Goal: Communication & Community: Answer question/provide support

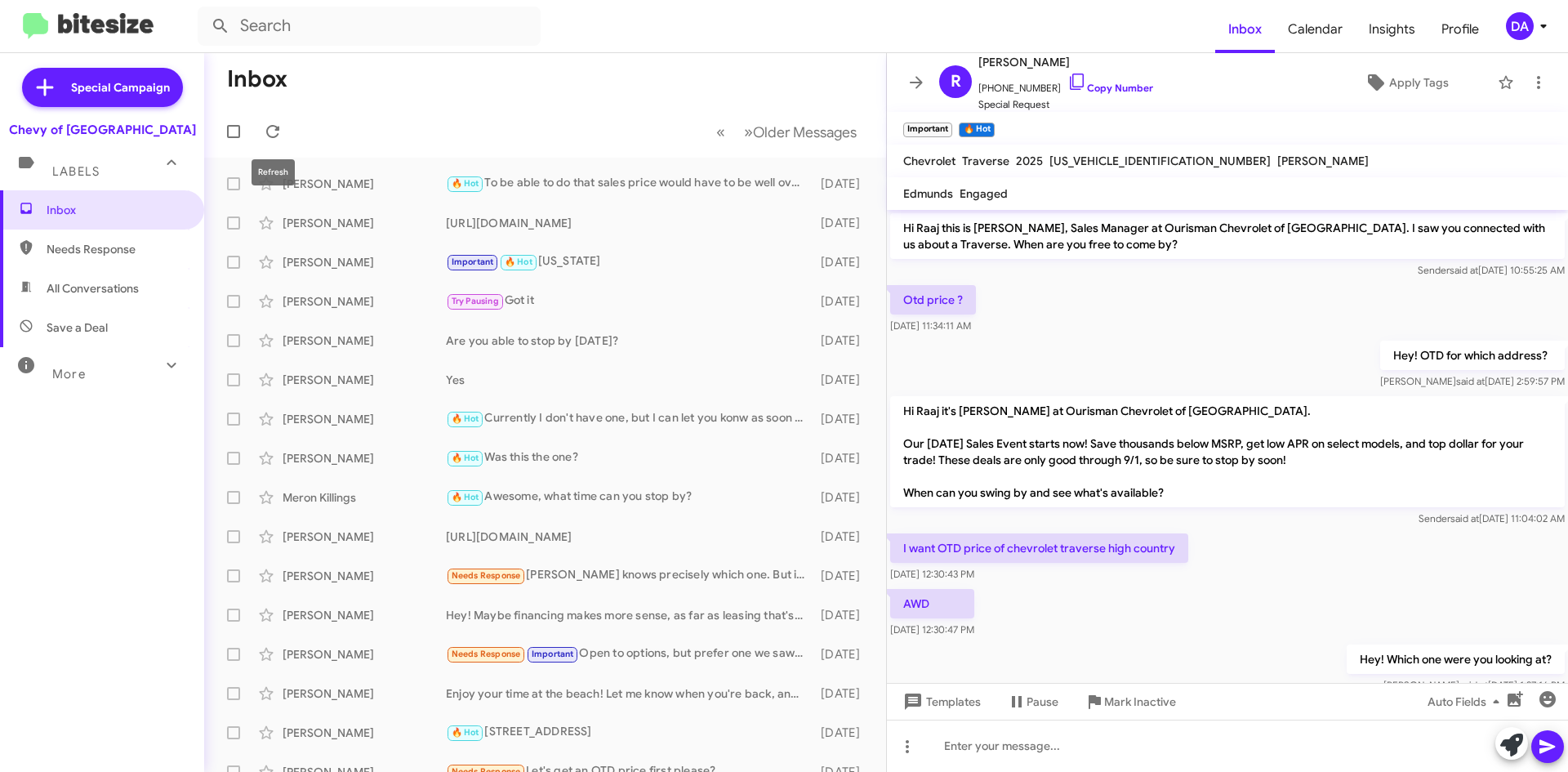
scroll to position [622, 0]
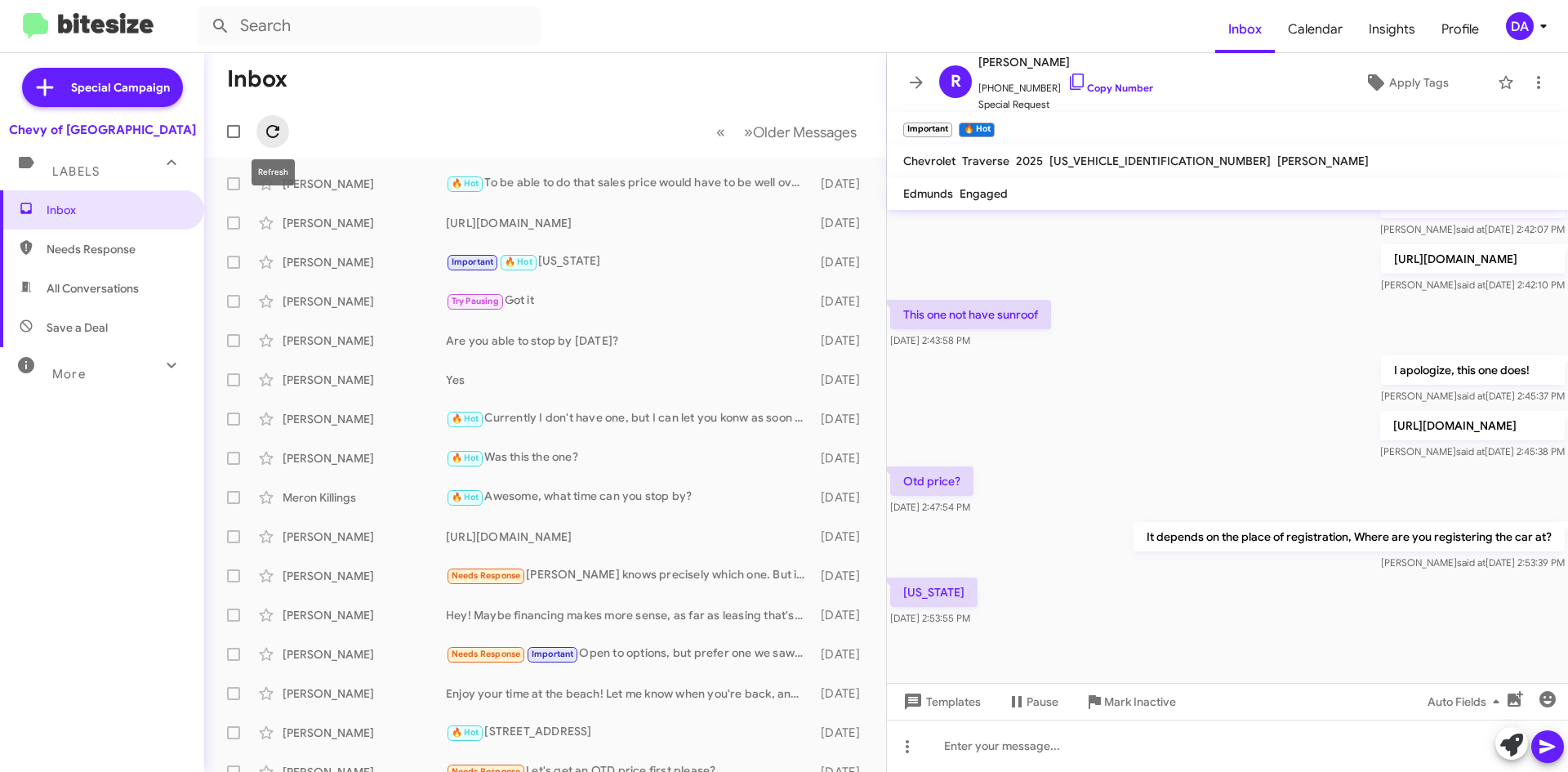
click at [278, 121] on button at bounding box center [273, 132] width 33 height 33
click at [107, 464] on div "Inbox Needs Response All Conversations Save a Deal More Important 🔥 Hot Appoint…" at bounding box center [102, 422] width 204 height 464
click at [13, 475] on div "Inbox Needs Response All Conversations Save a Deal More Important 🔥 Hot Appoint…" at bounding box center [102, 422] width 204 height 464
click at [58, 482] on div "Inbox Needs Response All Conversations Save a Deal More Important 🔥 Hot Appoint…" at bounding box center [102, 422] width 204 height 464
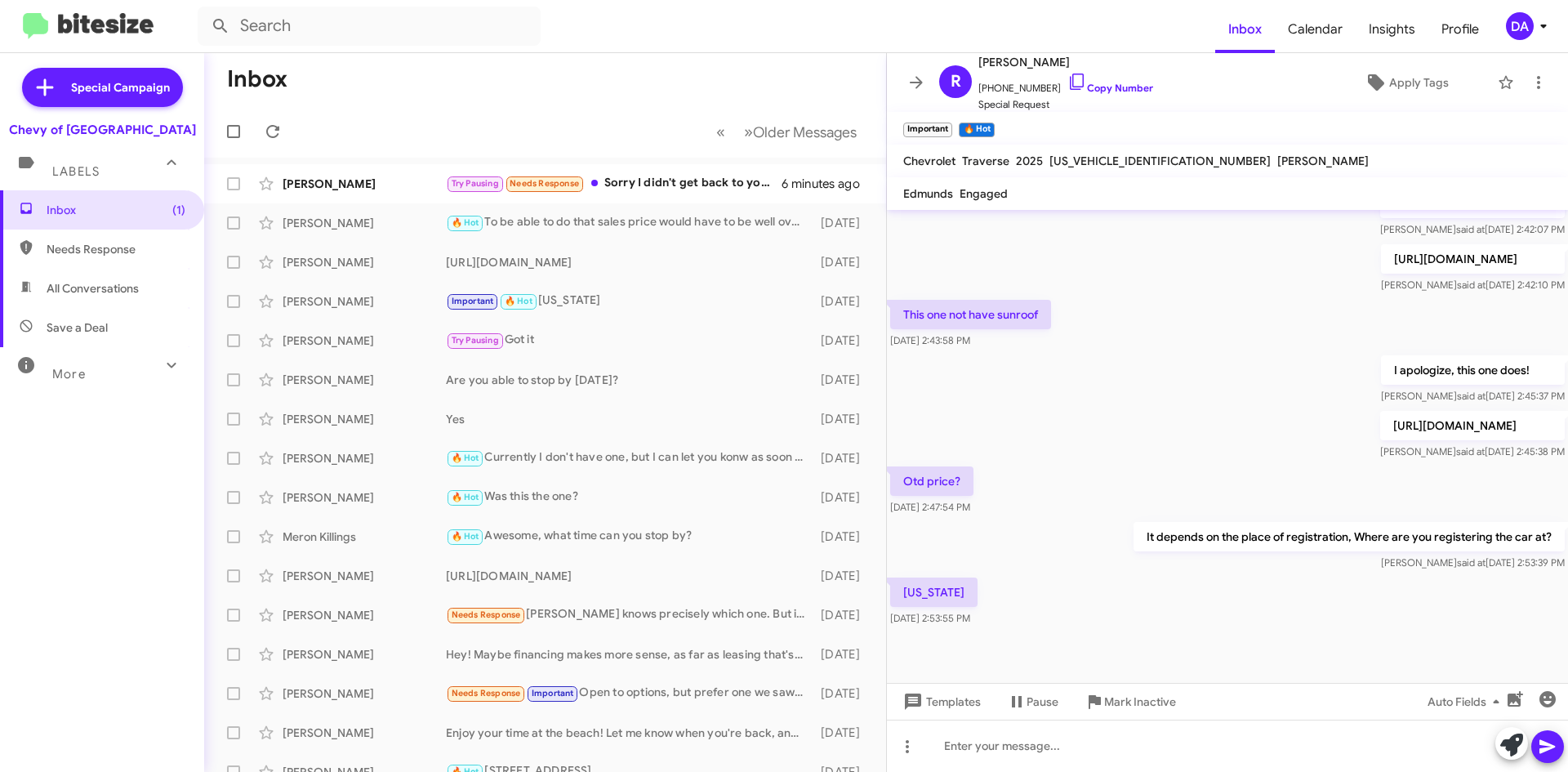
click at [32, 579] on div "Inbox (1) Needs Response All Conversations Save a Deal More Important 🔥 Hot App…" at bounding box center [102, 422] width 204 height 464
click at [265, 120] on button at bounding box center [273, 132] width 33 height 33
click at [661, 191] on div "Try Pausing Needs Response Sorry I didn't get back to you sooner. One of your s…" at bounding box center [627, 183] width 362 height 19
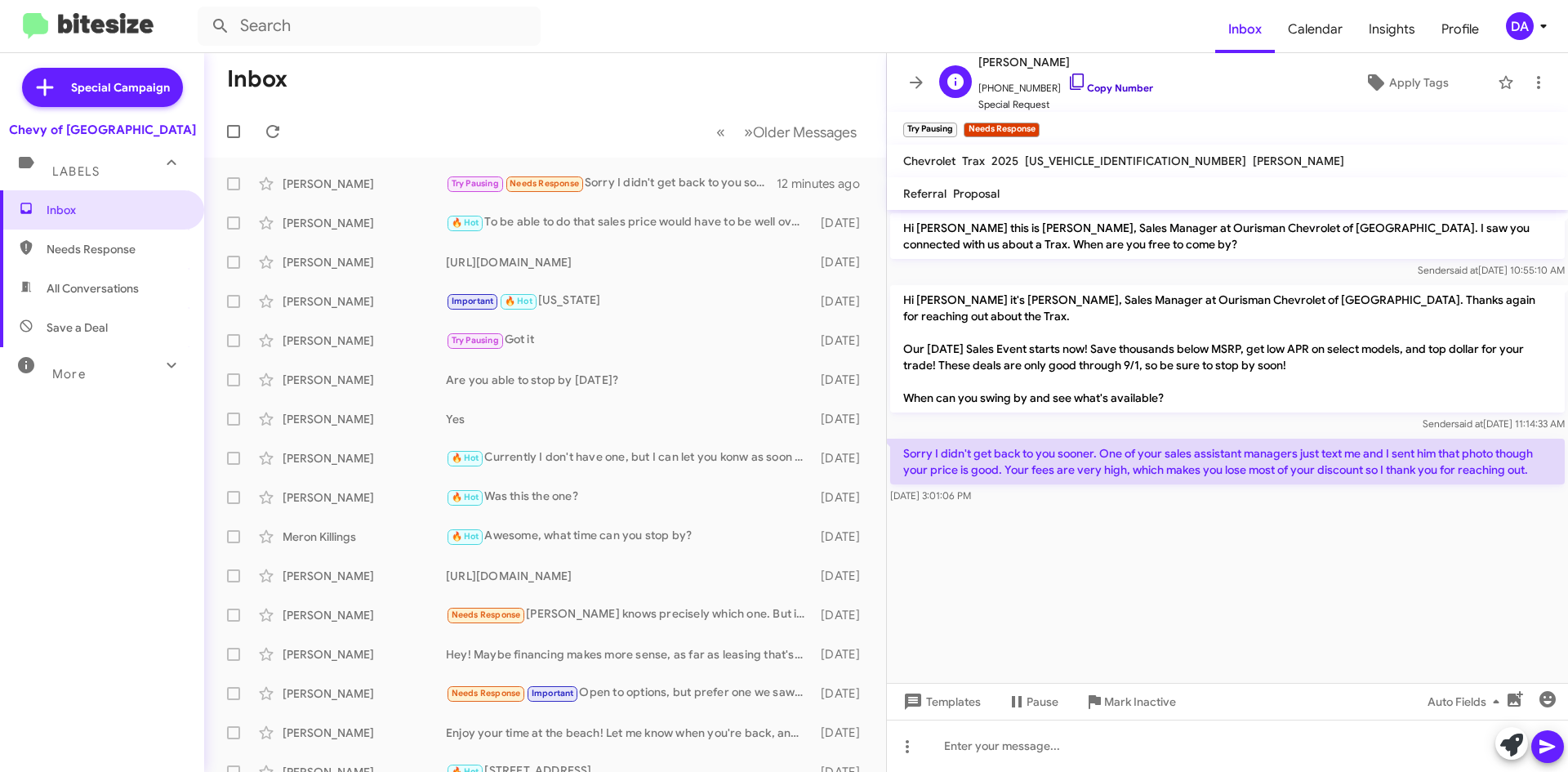
click at [1103, 83] on link "Copy Number" at bounding box center [1110, 88] width 86 height 13
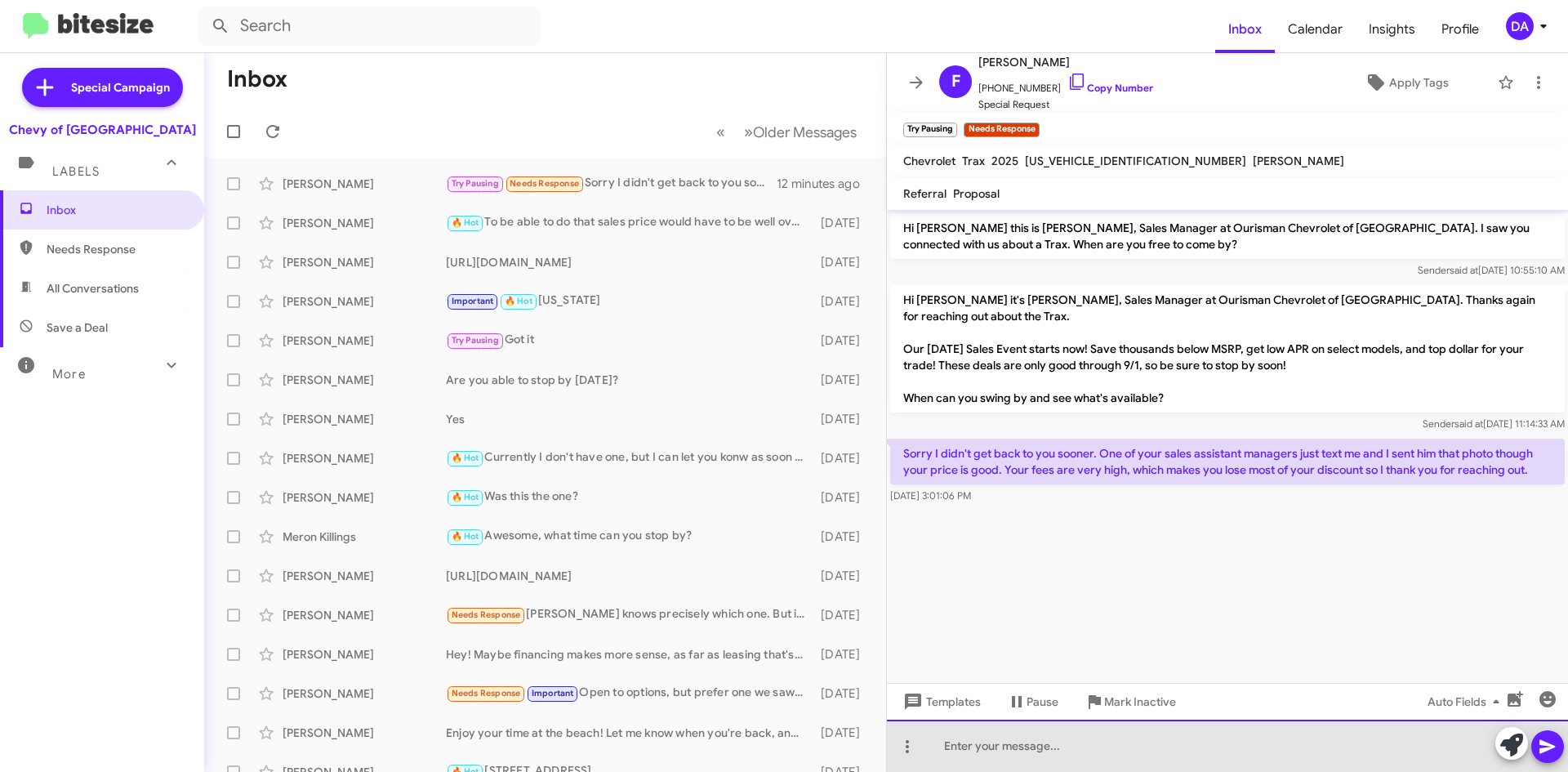
click at [1007, 743] on div at bounding box center [1227, 746] width 681 height 53
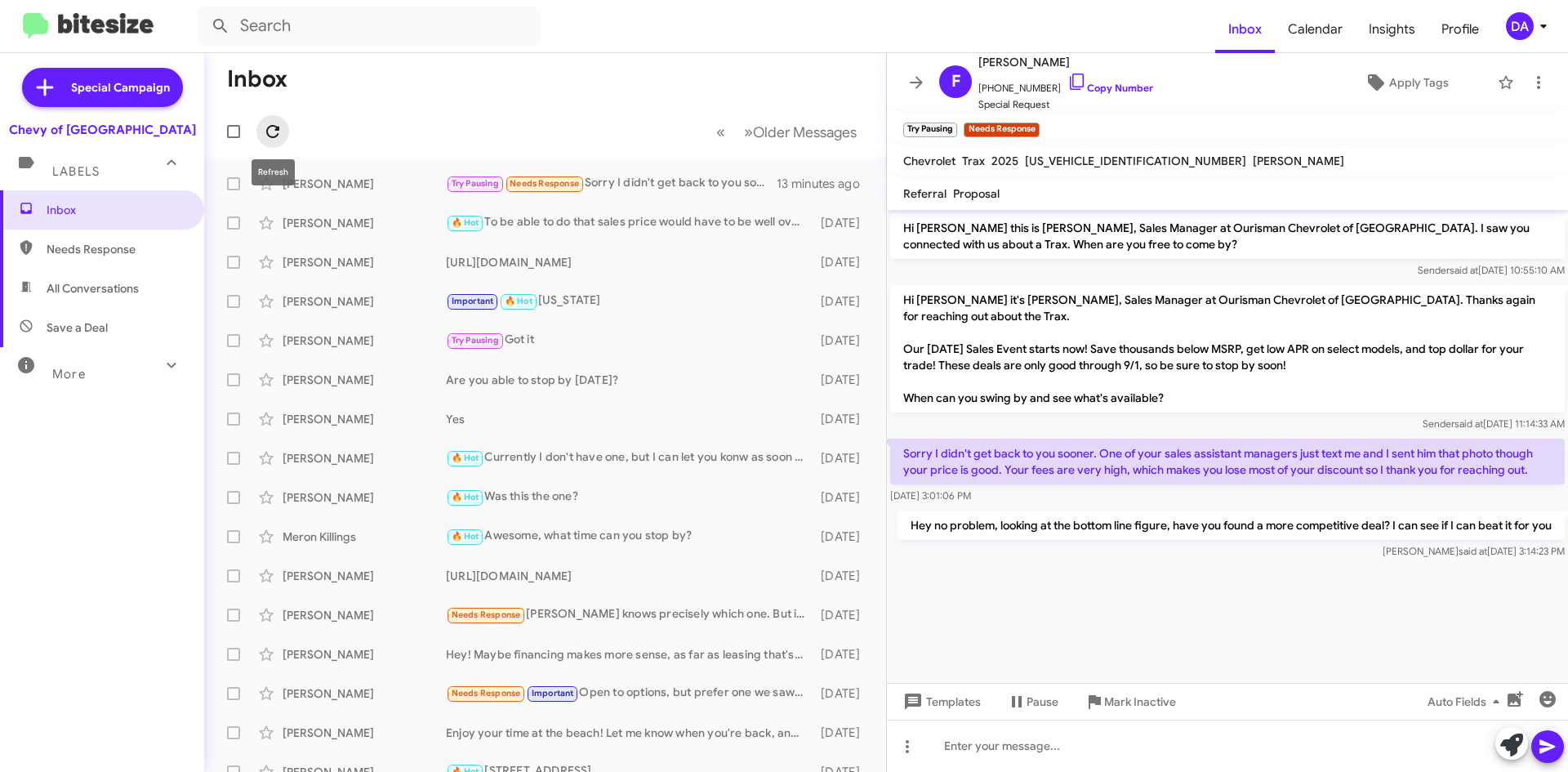
click at [286, 138] on span at bounding box center [273, 132] width 33 height 20
click at [270, 136] on icon at bounding box center [273, 132] width 13 height 13
click at [45, 471] on div "Inbox Needs Response All Conversations Save a Deal More Important 🔥 Hot Appoint…" at bounding box center [102, 422] width 204 height 464
click at [30, 449] on div "Inbox Needs Response All Conversations Save a Deal More Important 🔥 Hot Appoint…" at bounding box center [102, 422] width 204 height 464
